Goal: Task Accomplishment & Management: Use online tool/utility

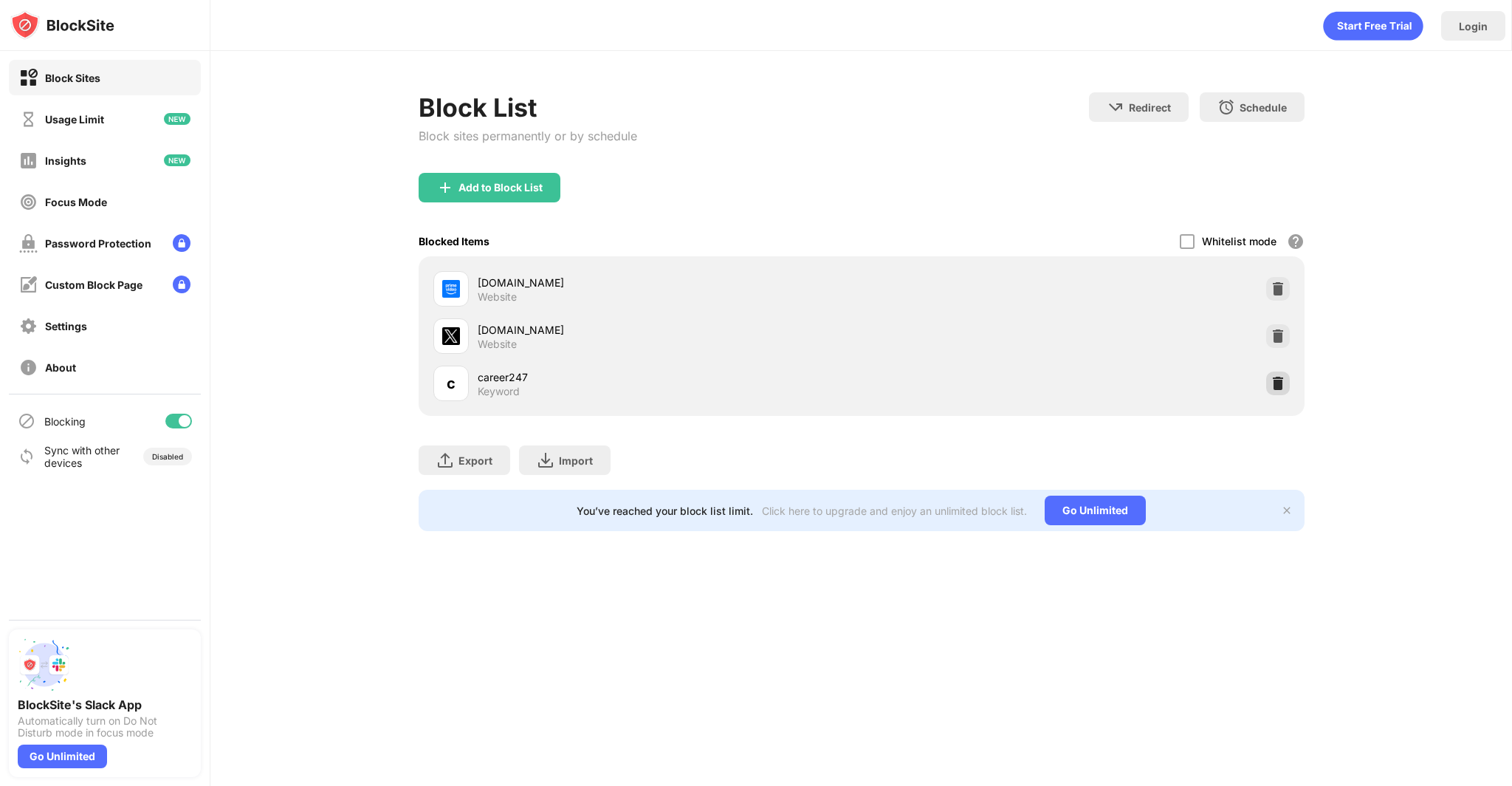
click at [1272, 380] on img at bounding box center [1278, 383] width 15 height 15
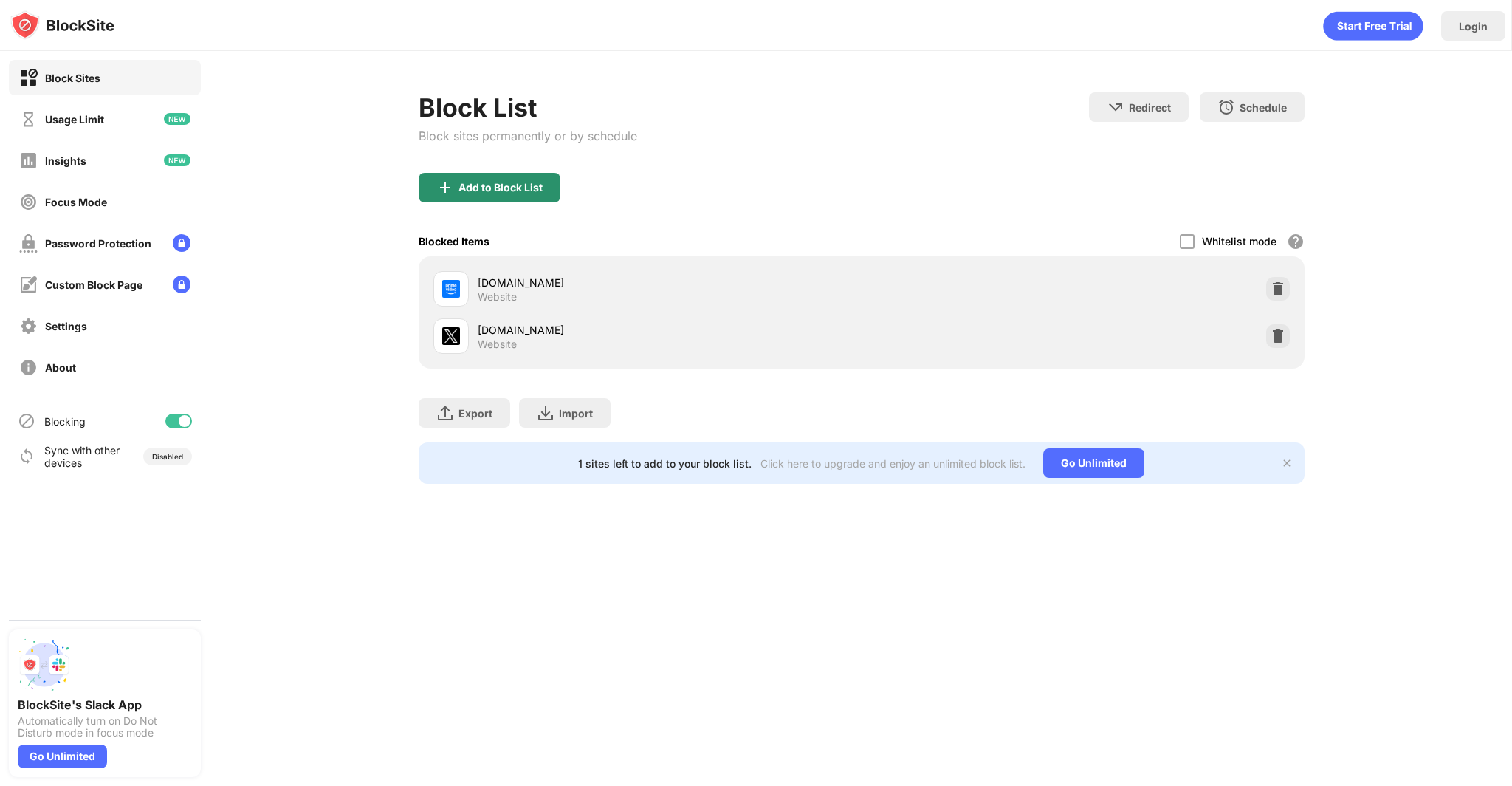
click at [485, 186] on div "Add to Block List" at bounding box center [501, 187] width 84 height 12
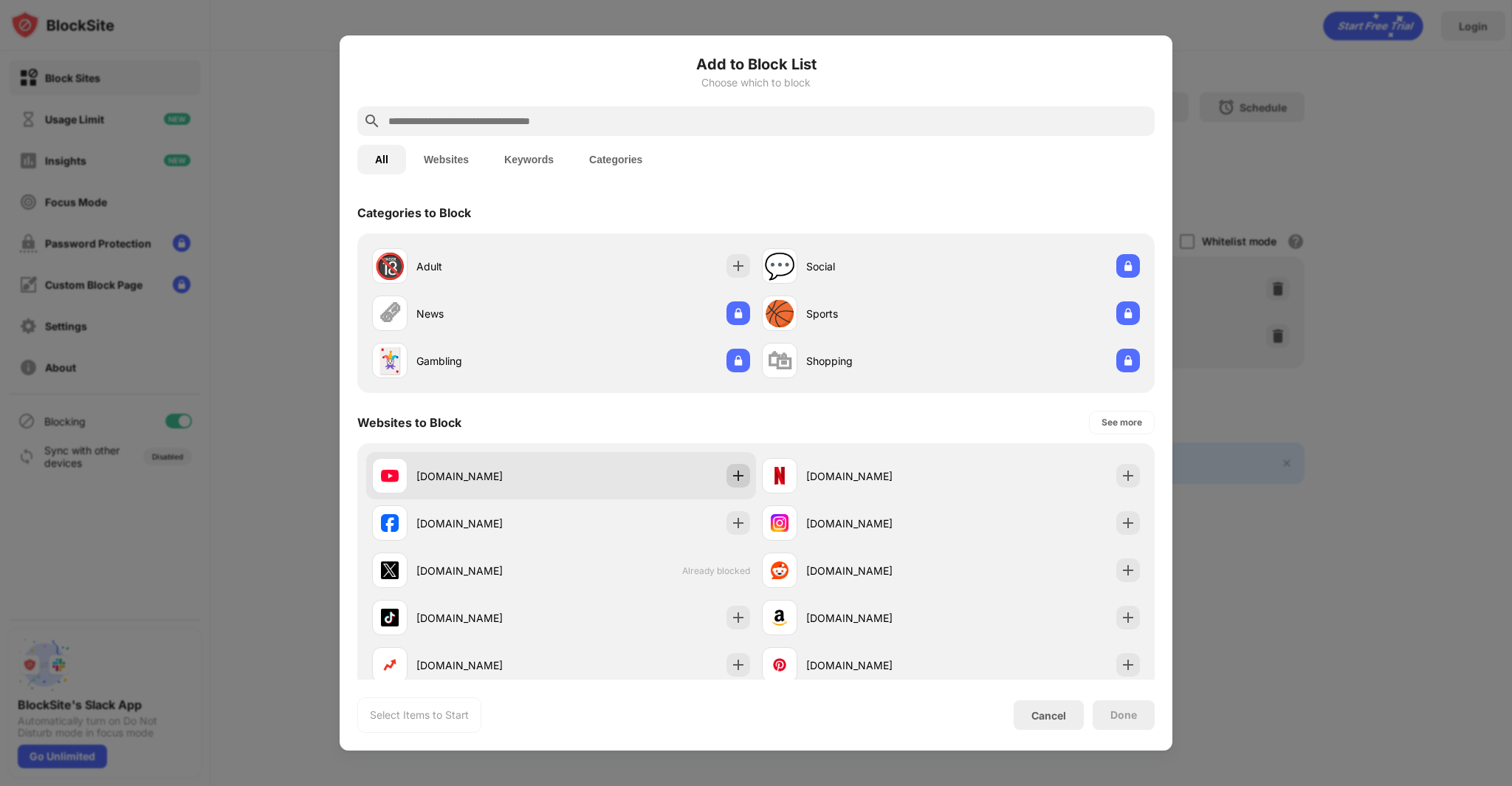
click at [731, 476] on img at bounding box center [738, 475] width 15 height 15
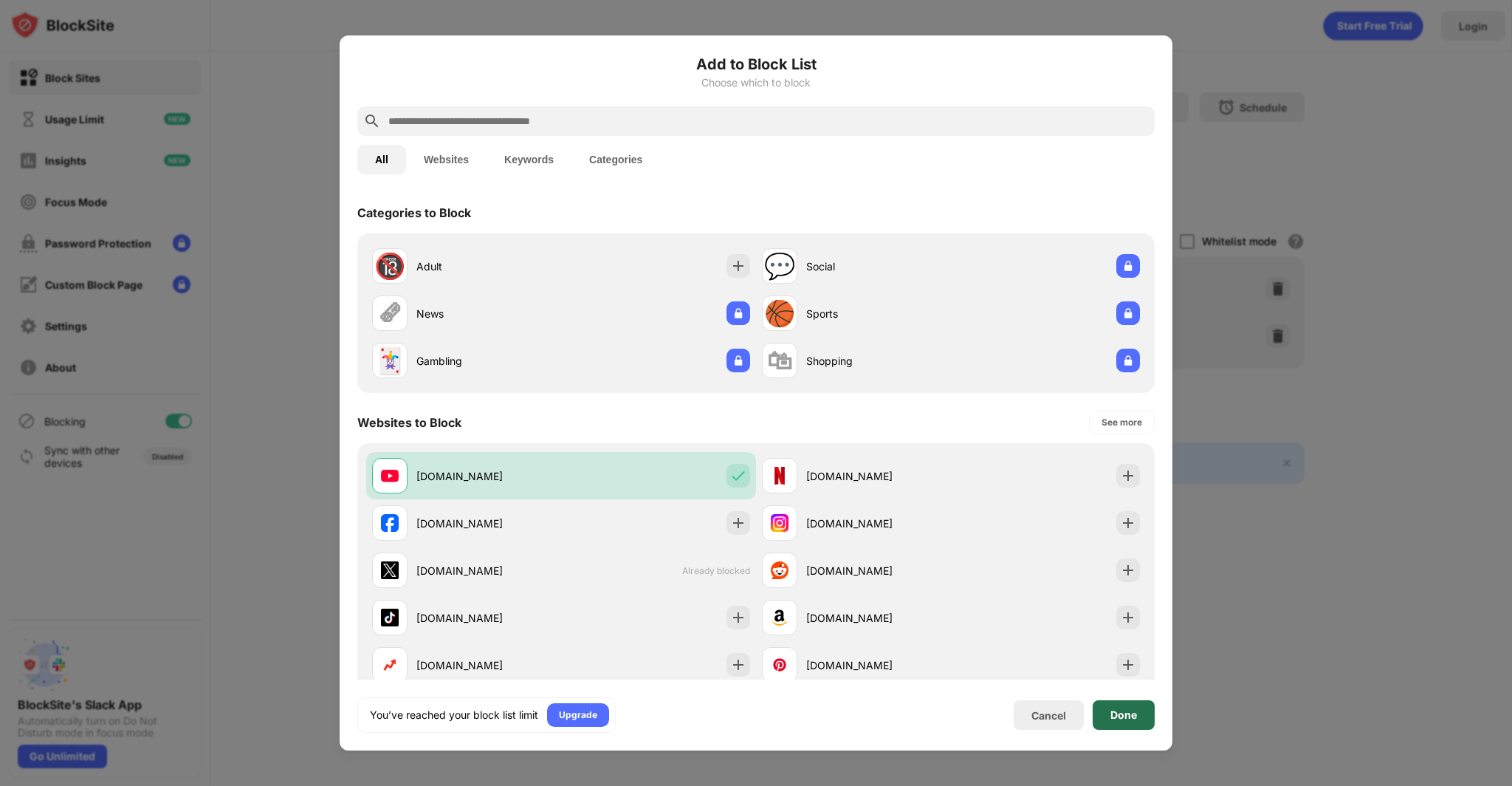
click at [1119, 715] on div "Done" at bounding box center [1123, 714] width 26 height 12
